Goal: Information Seeking & Learning: Check status

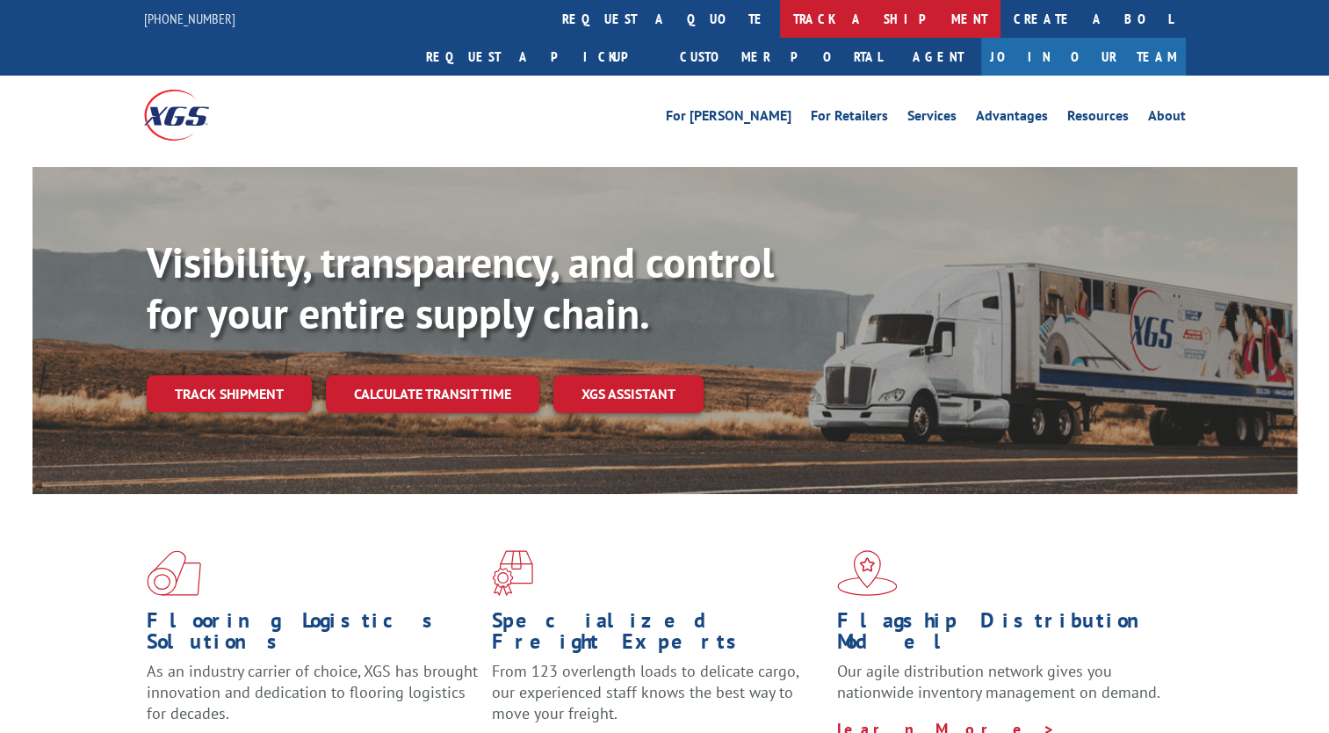
click at [780, 12] on link "track a shipment" at bounding box center [890, 19] width 221 height 38
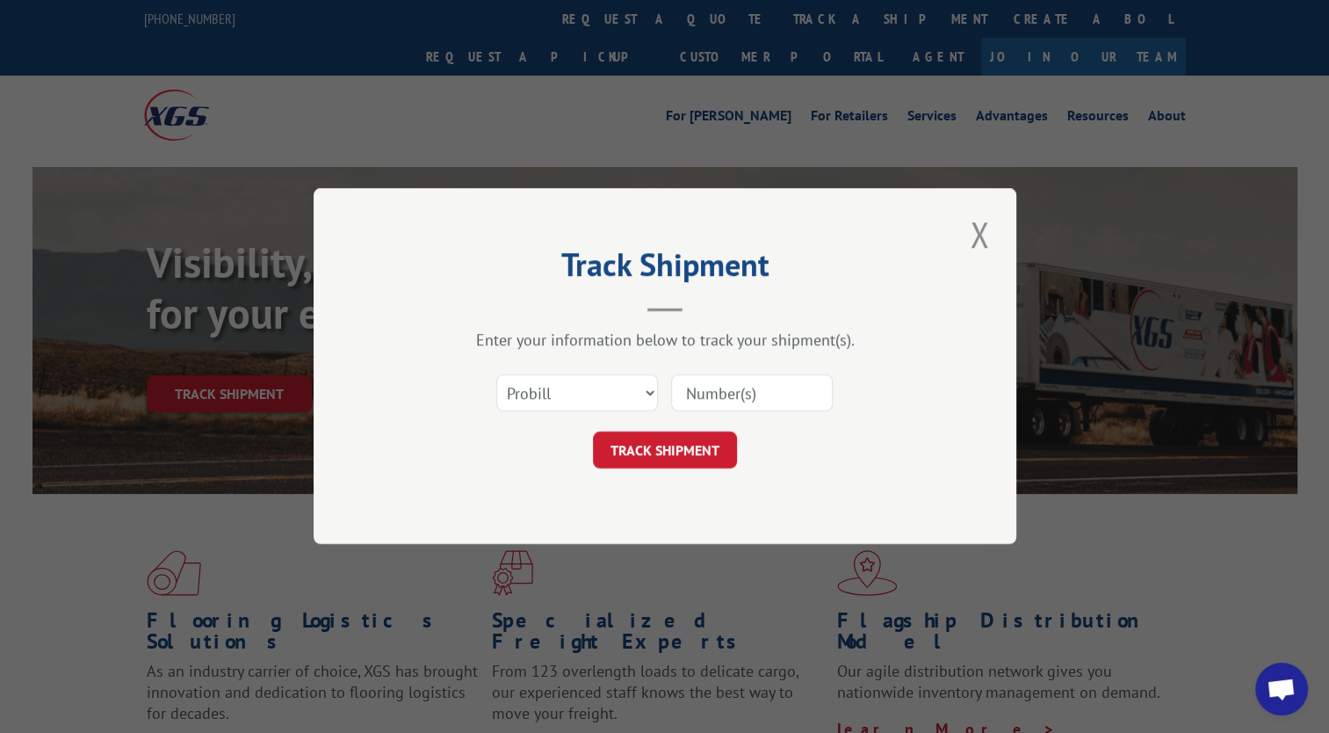
click at [745, 399] on input at bounding box center [752, 393] width 162 height 37
paste input "2823262"
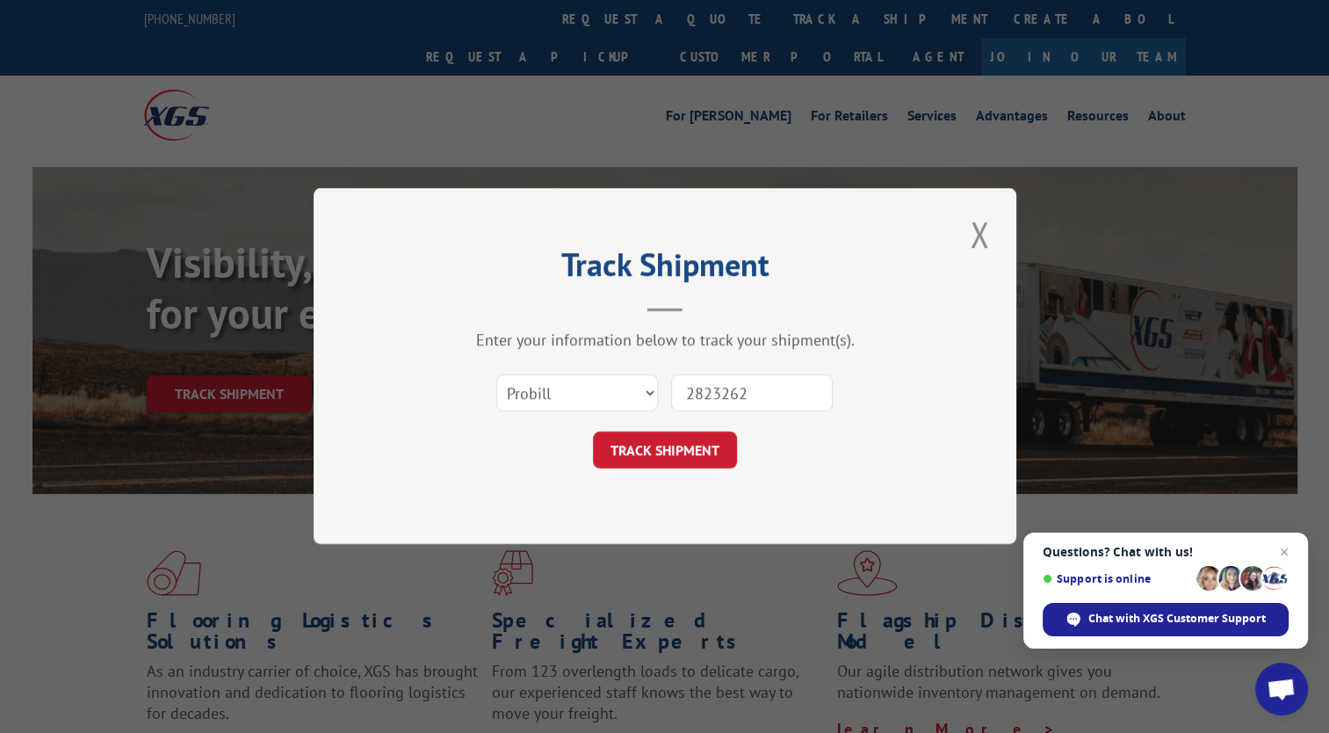
type input "2823262"
click at [567, 394] on select "Select category... Probill BOL PO" at bounding box center [577, 393] width 162 height 37
select select "bol"
click at [496, 375] on select "Select category... Probill BOL PO" at bounding box center [577, 393] width 162 height 37
click at [671, 446] on button "TRACK SHIPMENT" at bounding box center [665, 450] width 144 height 37
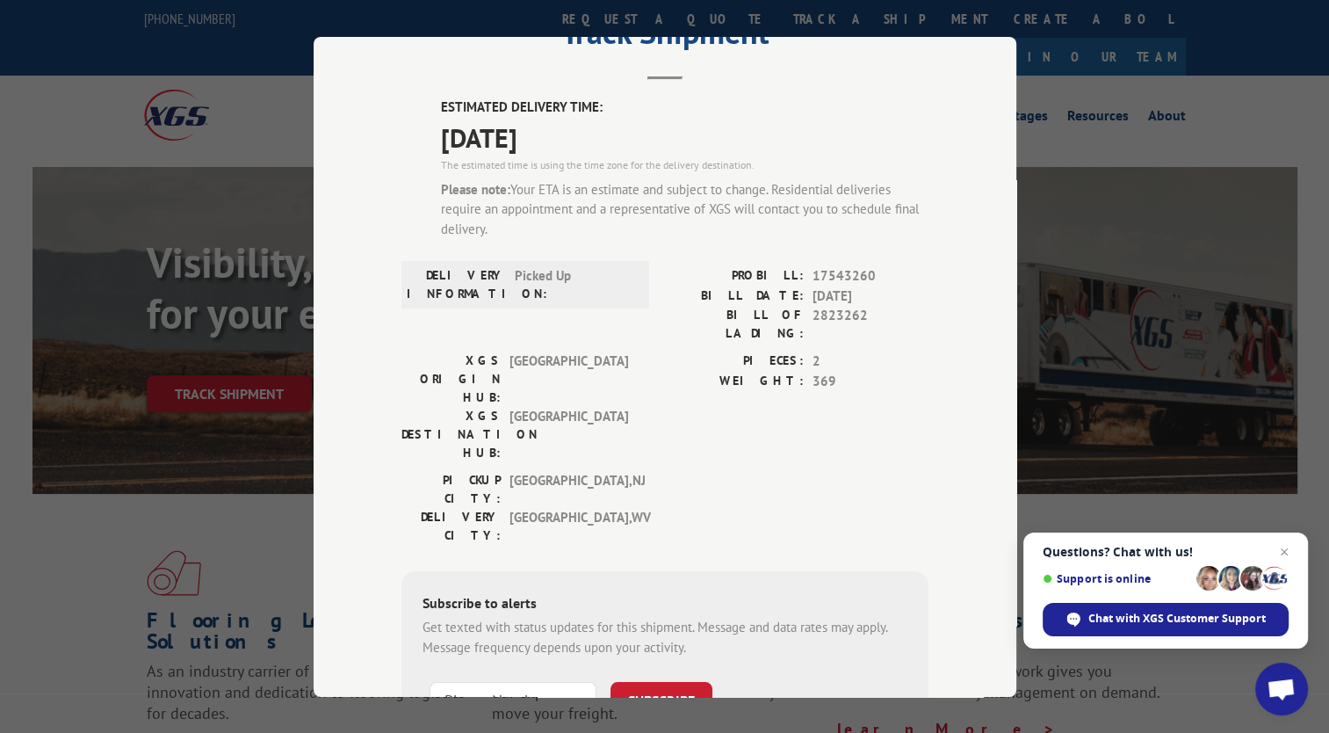
scroll to position [84, 0]
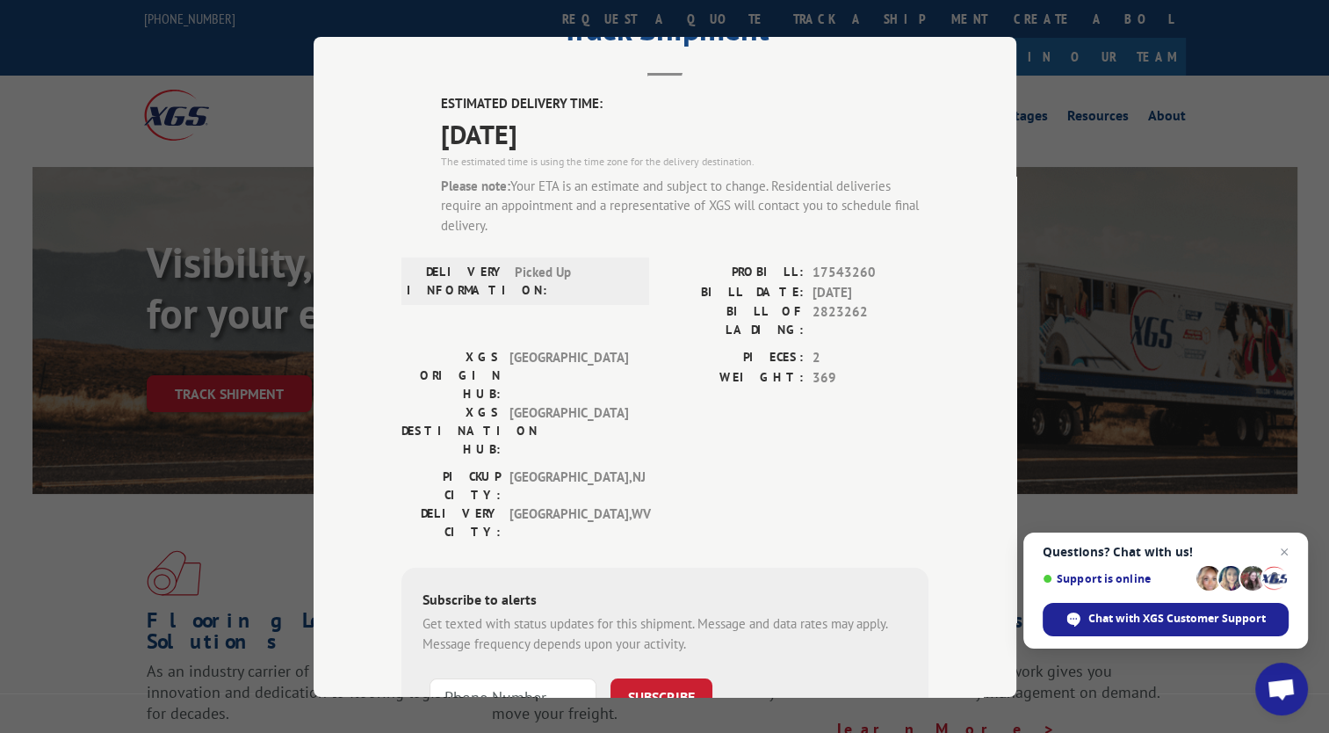
click at [833, 314] on span "2823262" at bounding box center [871, 320] width 116 height 37
copy span "2823262"
